Goal: Navigation & Orientation: Find specific page/section

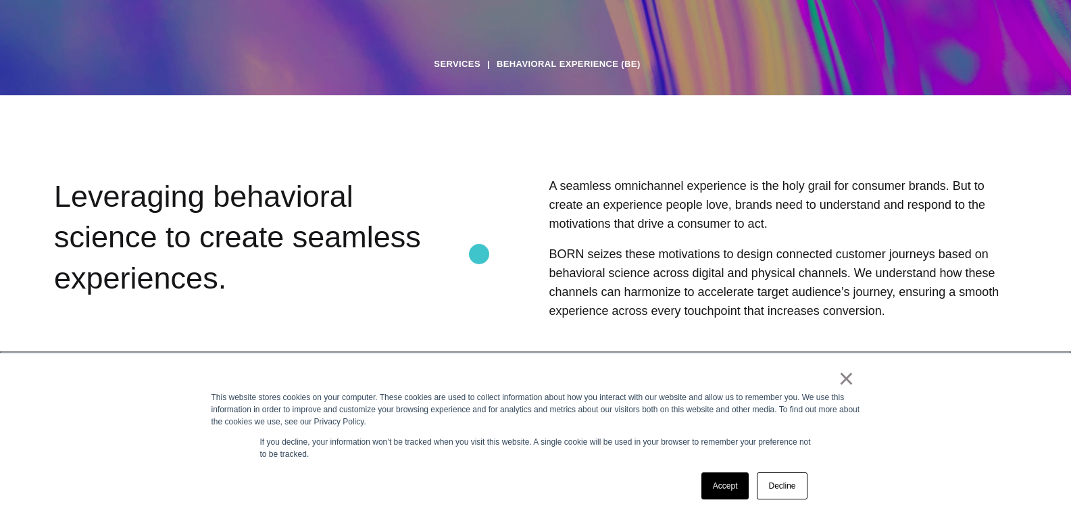
scroll to position [608, 0]
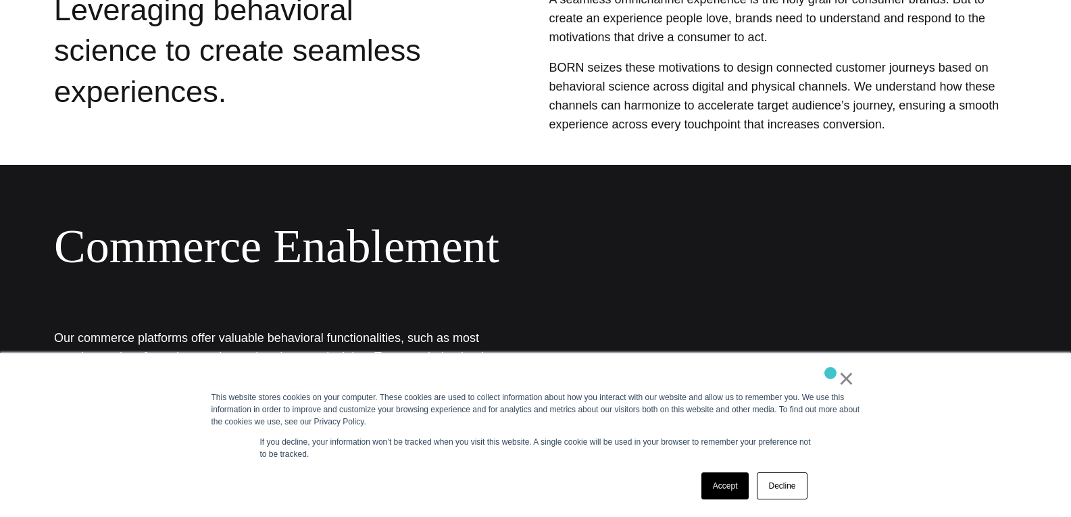
click at [830, 373] on div "×" at bounding box center [532, 381] width 643 height 19
click at [845, 384] on link "×" at bounding box center [846, 378] width 16 height 12
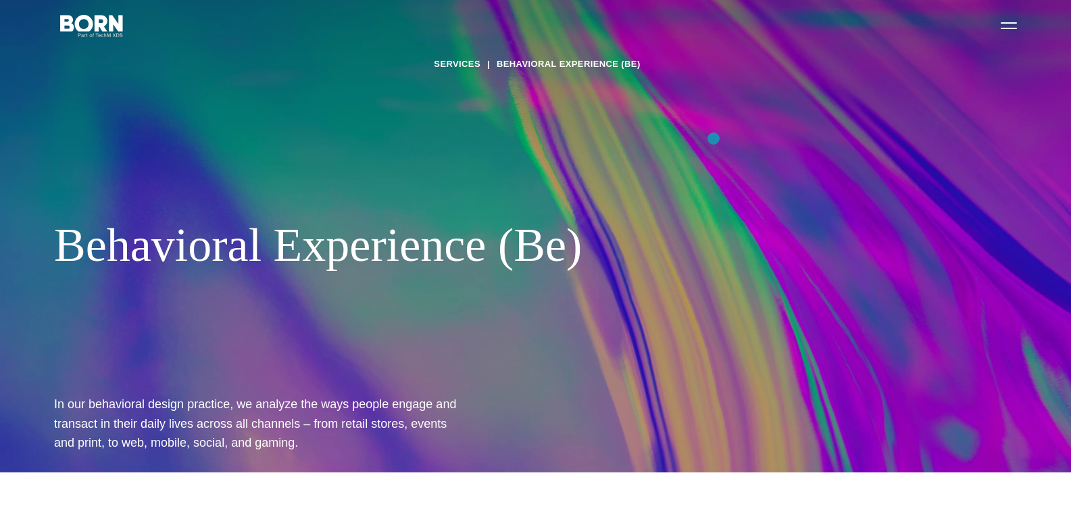
scroll to position [0, 0]
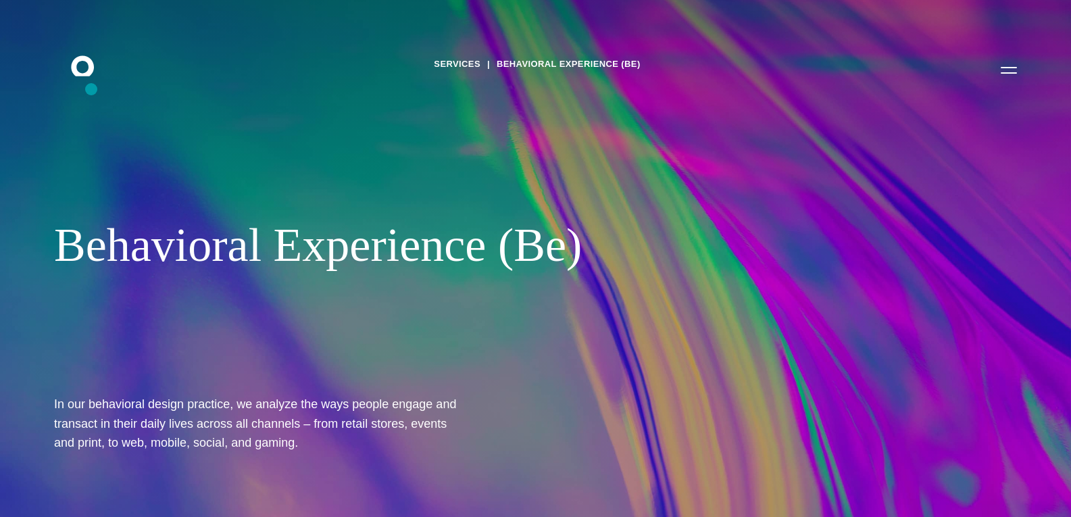
drag, startPoint x: 91, startPoint y: 89, endPoint x: 118, endPoint y: 76, distance: 29.6
click at [92, 89] on div "Services Behavioral Experience (Be) Behavioral Experience (Be) In our behaviora…" at bounding box center [535, 258] width 1071 height 517
click at [89, 65] on icon at bounding box center [82, 65] width 23 height 20
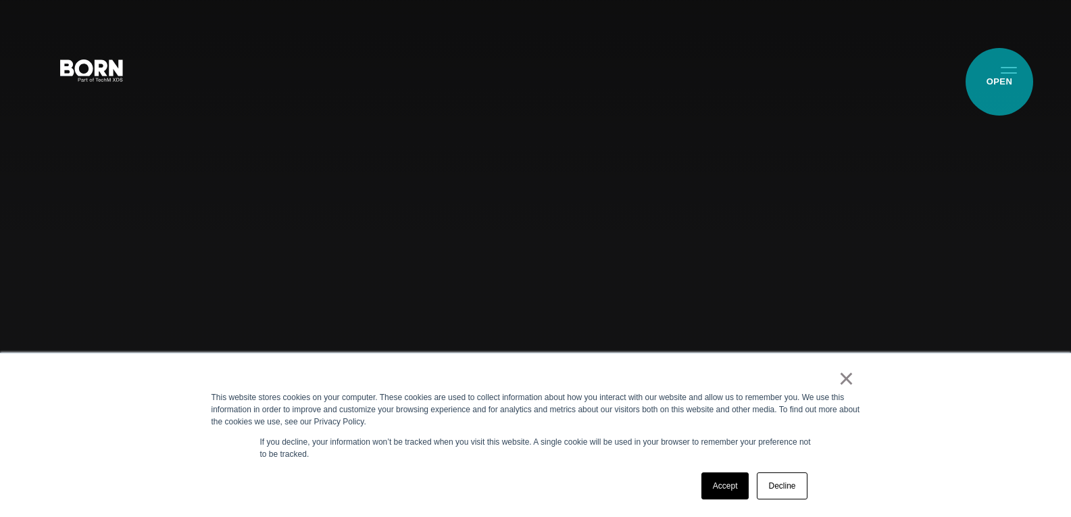
click at [999, 82] on button "Primary Menu" at bounding box center [1009, 69] width 32 height 28
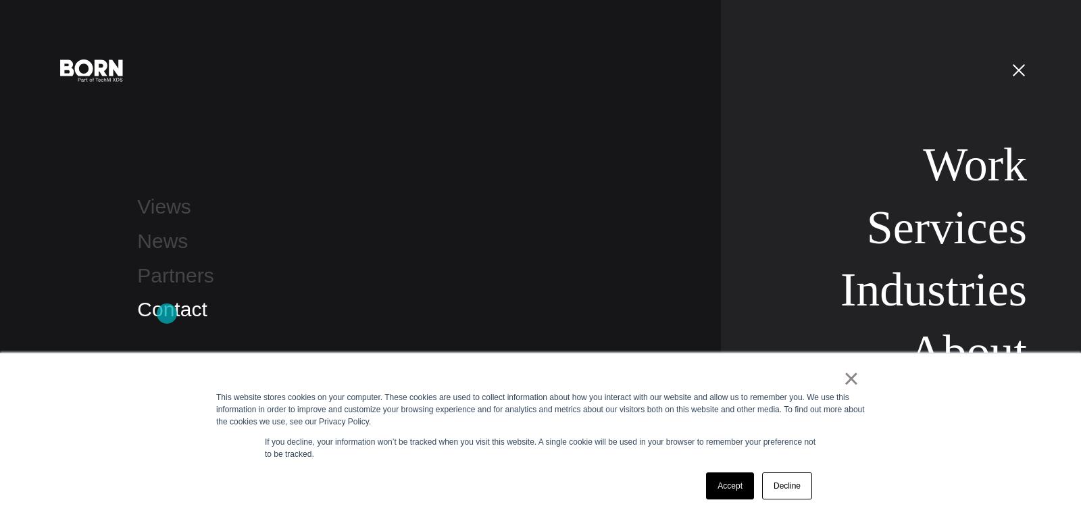
click at [167, 314] on link "Contact" at bounding box center [172, 309] width 70 height 22
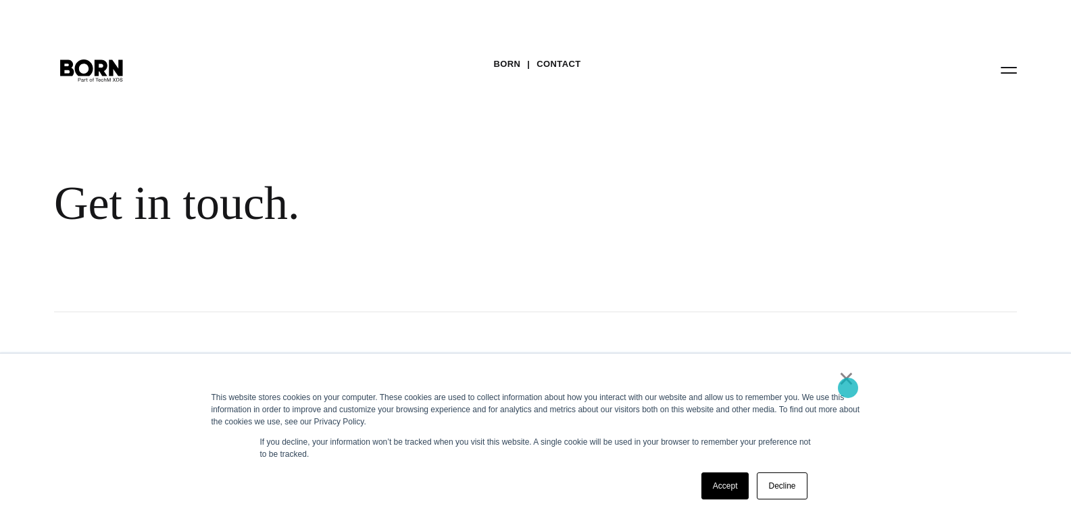
click at [848, 384] on link "×" at bounding box center [846, 378] width 16 height 12
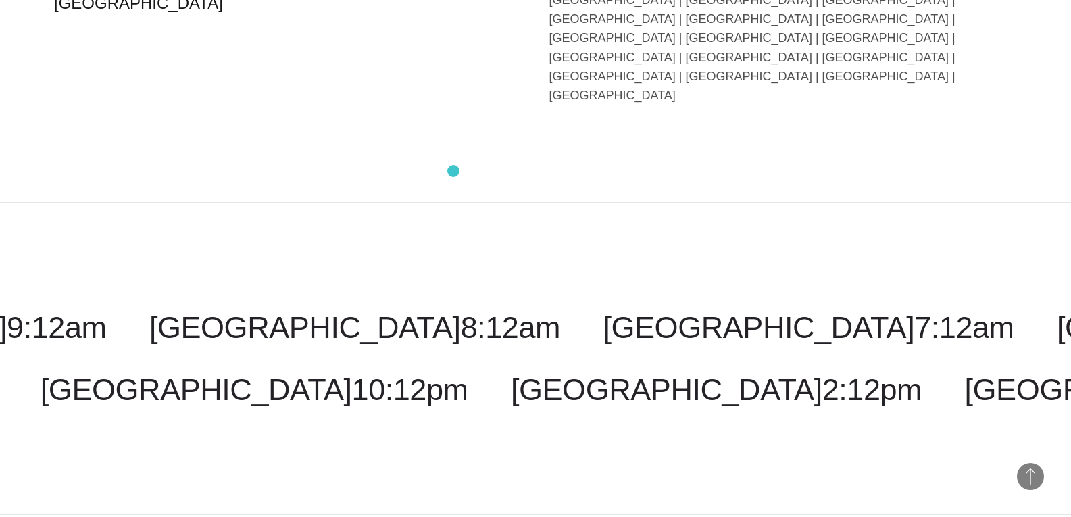
scroll to position [3392, 0]
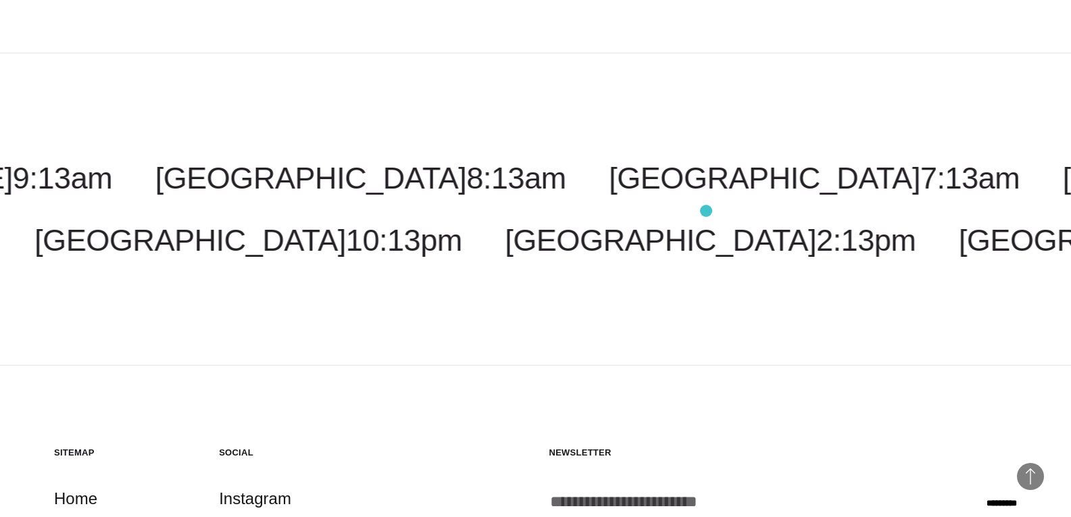
click at [705, 486] on input "Enter your email address *" at bounding box center [749, 502] width 401 height 32
click at [76, 511] on link "Work" at bounding box center [73, 524] width 38 height 26
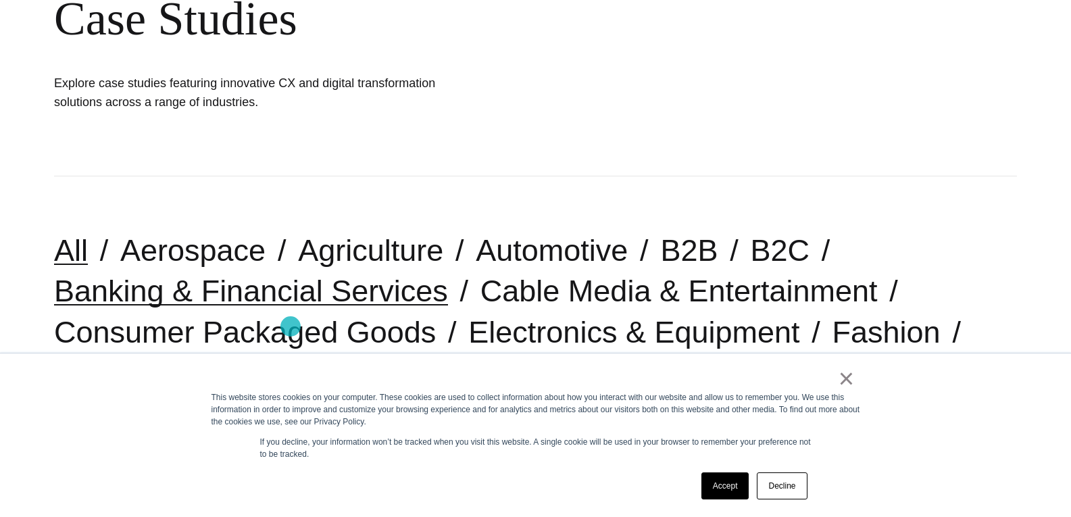
scroll to position [203, 0]
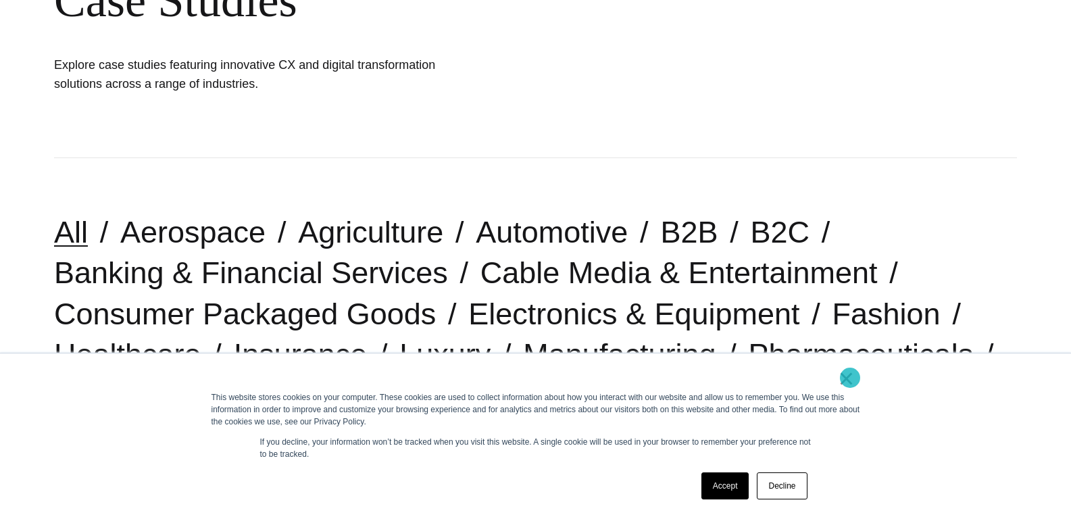
click at [850, 378] on link "×" at bounding box center [846, 378] width 16 height 12
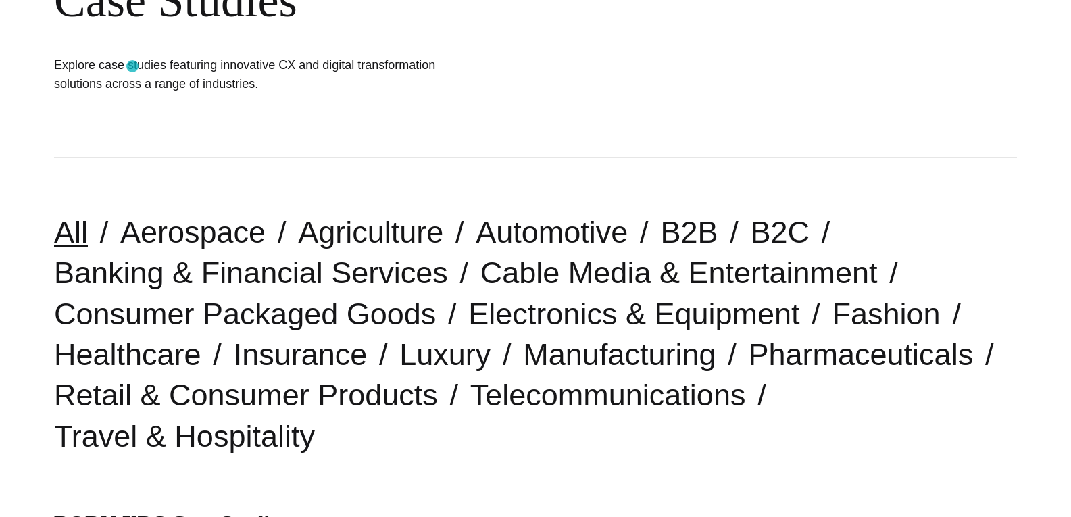
click at [132, 66] on h1 "Explore case studies featuring innovative CX and digital transformation solutio…" at bounding box center [256, 74] width 405 height 38
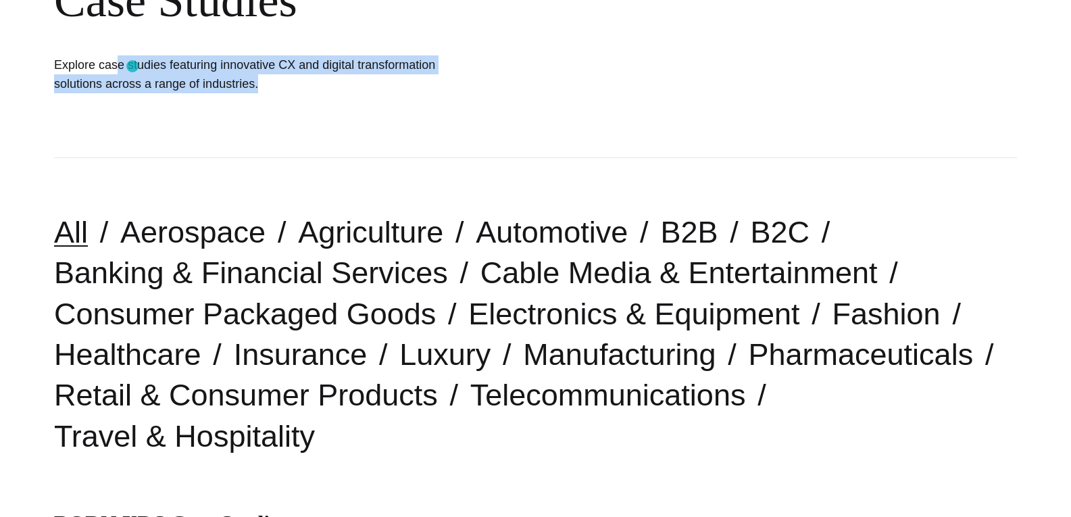
click at [132, 66] on h1 "Explore case studies featuring innovative CX and digital transformation solutio…" at bounding box center [256, 74] width 405 height 38
copy main "Explore case studies featuring innovative CX and digital transformation solutio…"
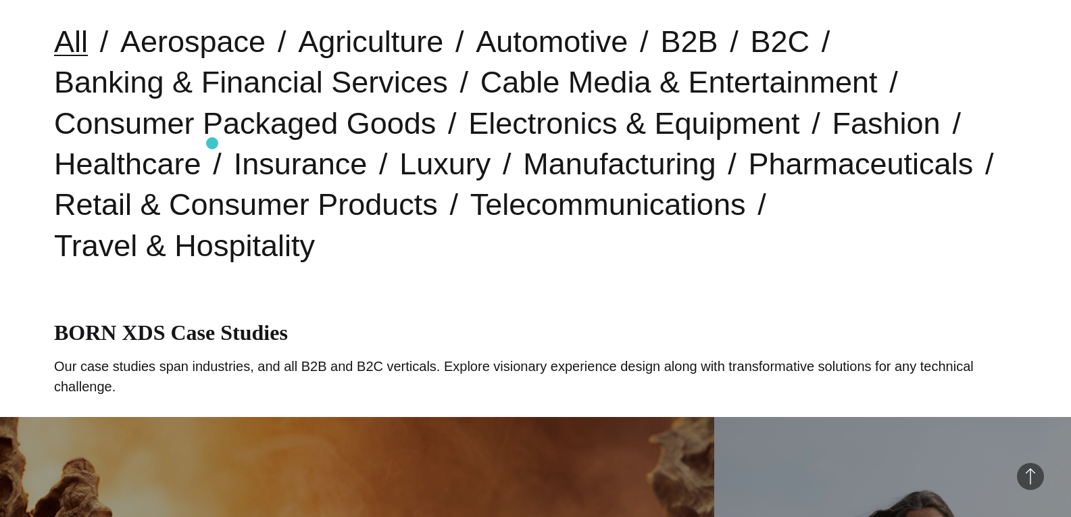
scroll to position [405, 0]
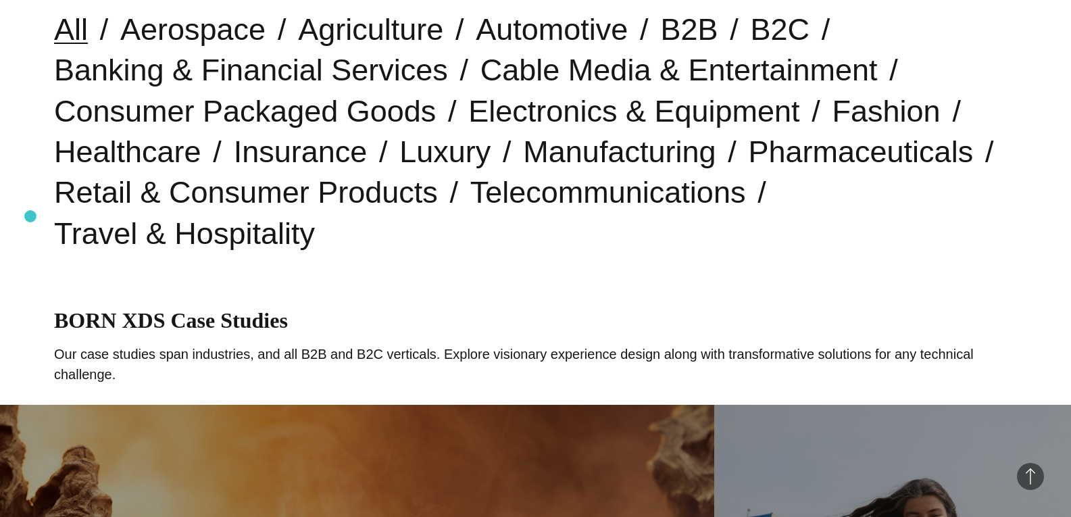
click at [30, 216] on div "All Aerospace Agriculture Automotive B2B B2C Banking & Financial Services Cable…" at bounding box center [535, 131] width 1071 height 353
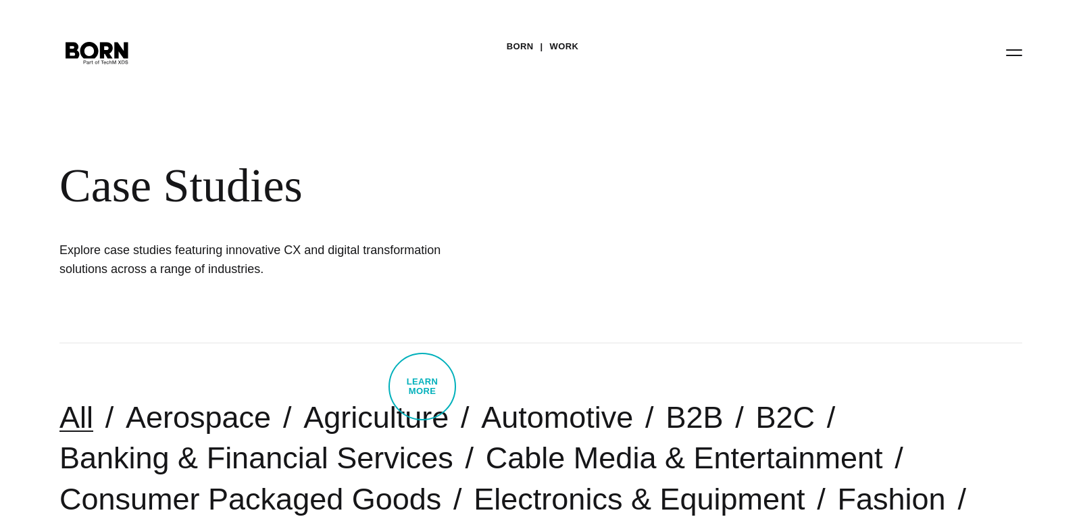
scroll to position [0, 0]
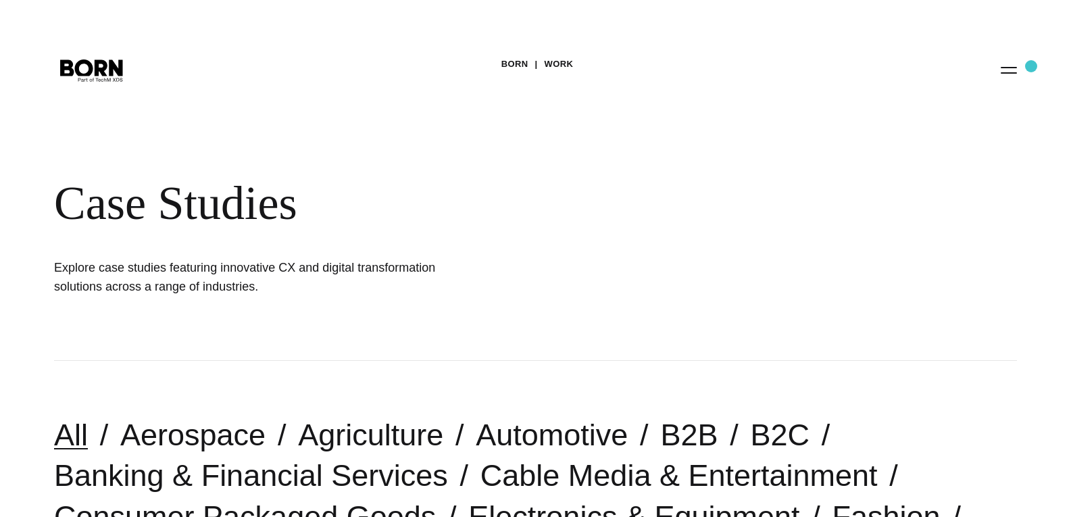
click at [1031, 66] on div "BORN Work Case Studies Explore case studies featuring innovative CX and digital…" at bounding box center [535, 180] width 1071 height 361
click at [991, 82] on div "BORN Work Case Studies Explore case studies featuring innovative CX and digital…" at bounding box center [535, 180] width 1071 height 361
click at [1017, 62] on button "Primary Menu" at bounding box center [1009, 69] width 32 height 28
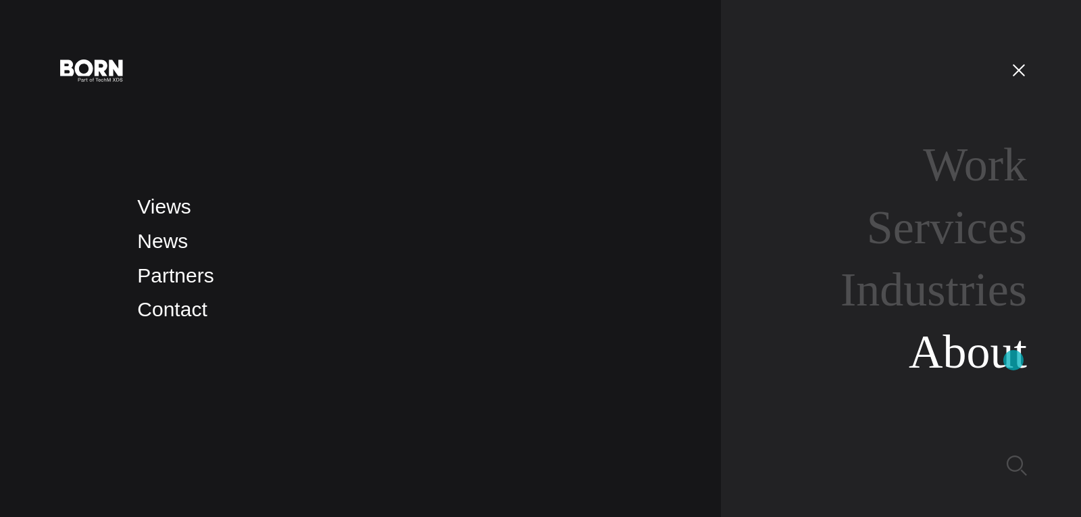
click at [1013, 360] on link "About" at bounding box center [968, 352] width 118 height 52
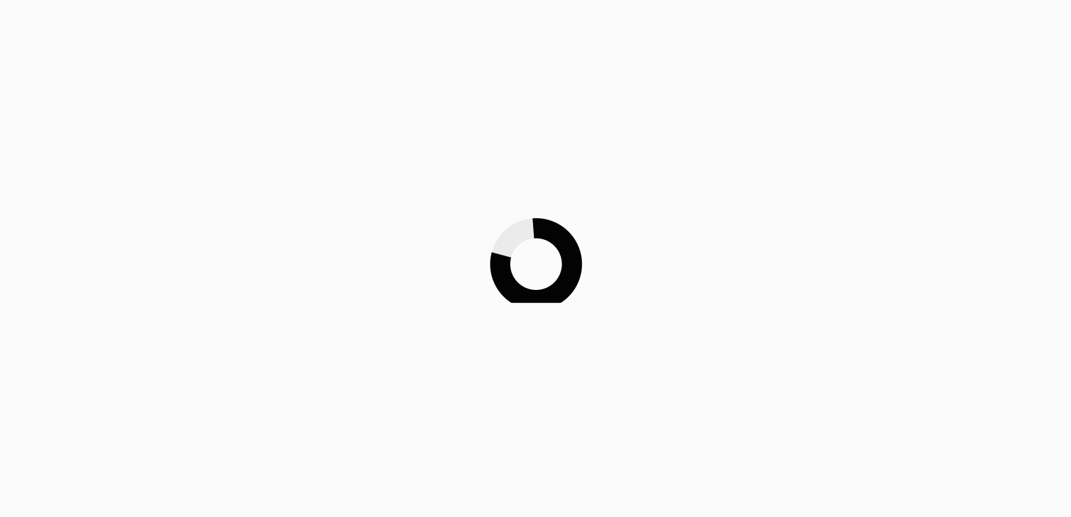
scroll to position [811, 0]
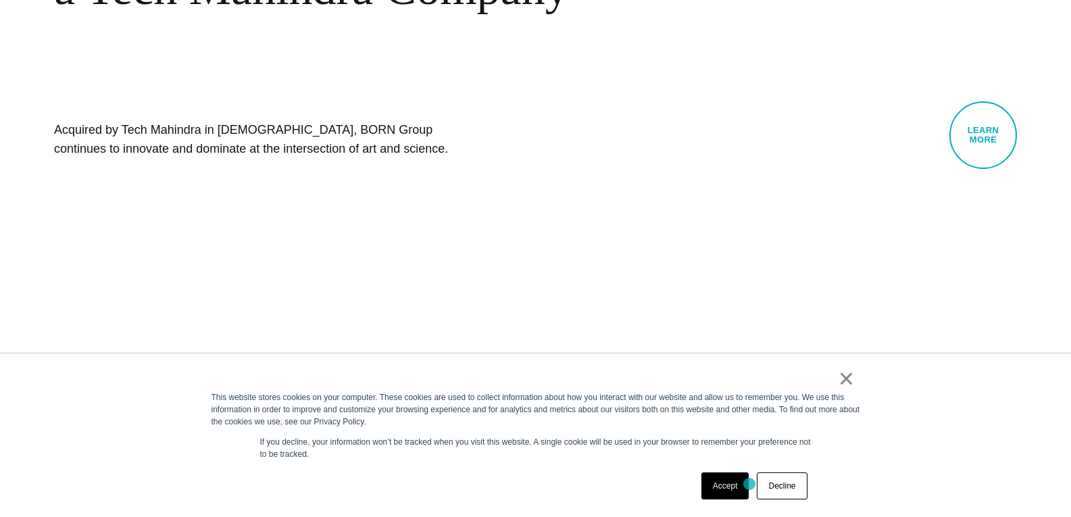
click at [749, 484] on div "Accept Decline" at bounding box center [754, 485] width 114 height 35
click at [731, 483] on link "Accept" at bounding box center [725, 485] width 48 height 27
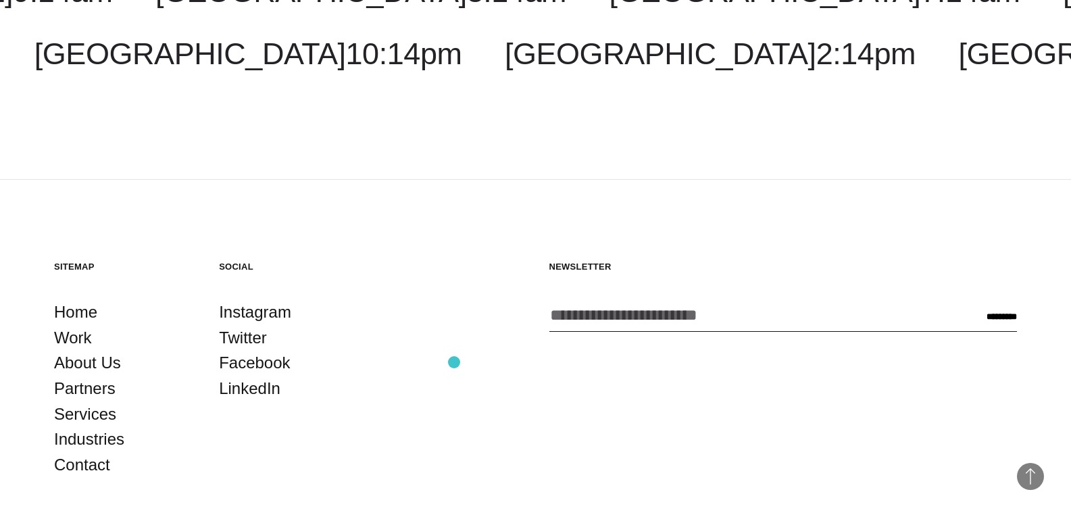
scroll to position [4777, 0]
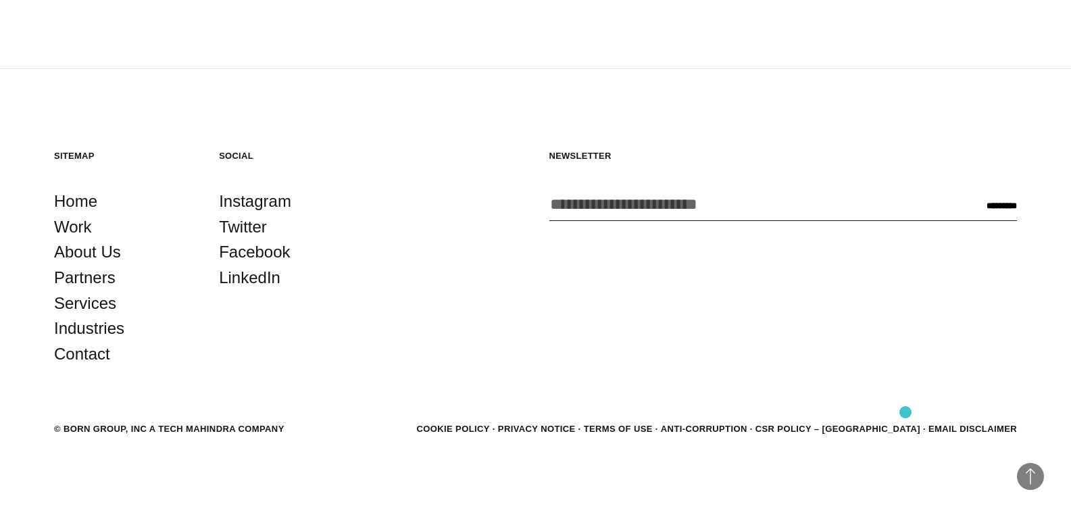
click at [905, 412] on footer "Back to Top Sitemap Home Work About Us Partners Services Industries Contact Soc…" at bounding box center [535, 294] width 1071 height 451
click at [912, 427] on link "CSR POLICY – [GEOGRAPHIC_DATA]" at bounding box center [837, 429] width 165 height 10
